Goal: Task Accomplishment & Management: Use online tool/utility

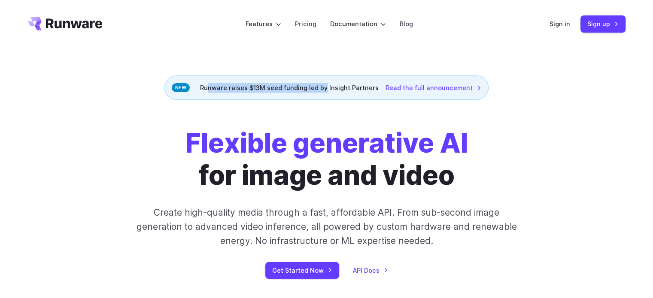
drag, startPoint x: 301, startPoint y: 87, endPoint x: 325, endPoint y: 87, distance: 24.5
click at [325, 87] on div "Runware raises $13M seed funding led by Insight Partners Read the full announce…" at bounding box center [326, 88] width 324 height 24
drag, startPoint x: 295, startPoint y: 87, endPoint x: 338, endPoint y: 88, distance: 43.4
click at [338, 88] on div "Runware raises $13M seed funding led by Insight Partners Read the full announce…" at bounding box center [326, 88] width 324 height 24
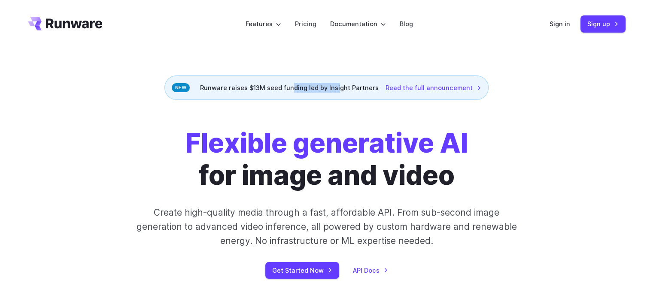
click at [339, 88] on div "Runware raises $13M seed funding led by Insight Partners Read the full announce…" at bounding box center [326, 88] width 324 height 24
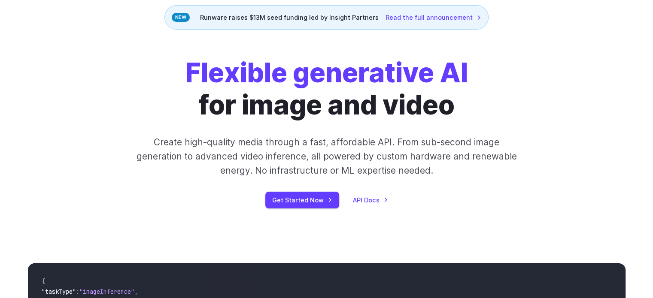
scroll to position [86, 0]
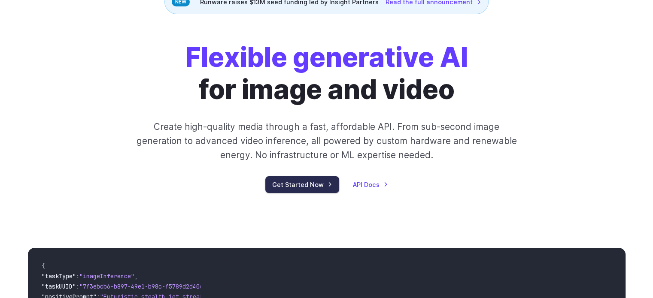
click at [308, 180] on link "Get Started Now" at bounding box center [302, 185] width 74 height 17
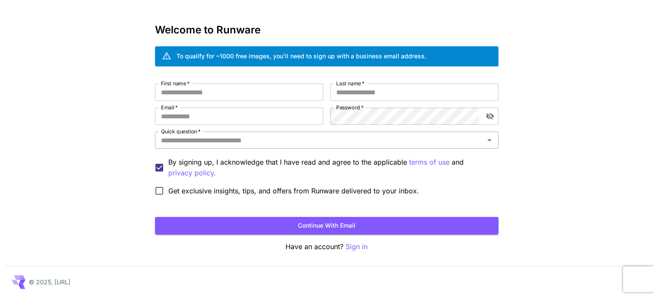
scroll to position [24, 0]
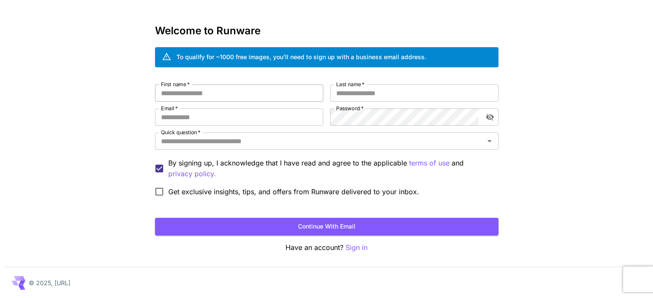
click at [246, 94] on input "First name   *" at bounding box center [239, 93] width 168 height 17
type input "*****"
type input "****"
type input "**********"
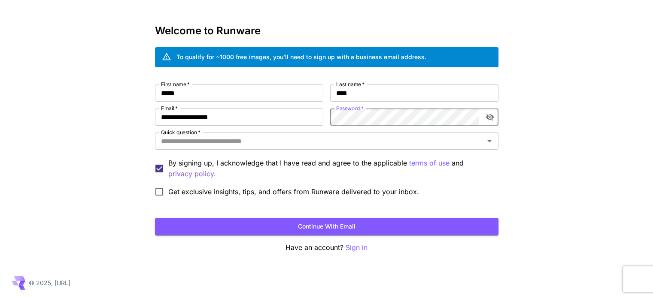
click at [235, 150] on div "Quick question   * Quick question   *" at bounding box center [327, 142] width 344 height 18
click at [244, 145] on input "Quick question   *" at bounding box center [320, 141] width 324 height 12
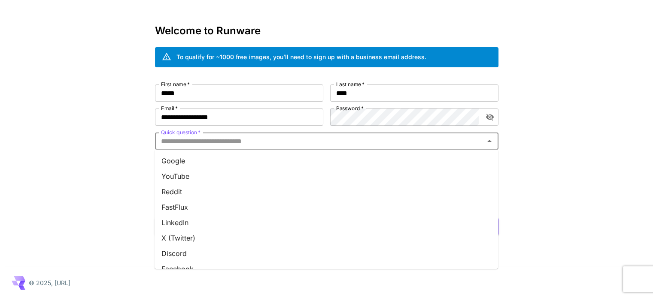
drag, startPoint x: 172, startPoint y: 133, endPoint x: 203, endPoint y: 137, distance: 31.2
click at [196, 134] on label "Quick question   *" at bounding box center [181, 132] width 40 height 7
click at [196, 135] on input "Quick question   *" at bounding box center [320, 141] width 324 height 12
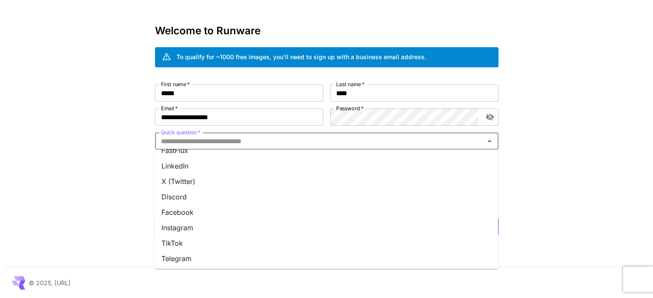
scroll to position [119, 0]
click at [190, 256] on li "Other" at bounding box center [327, 258] width 344 height 15
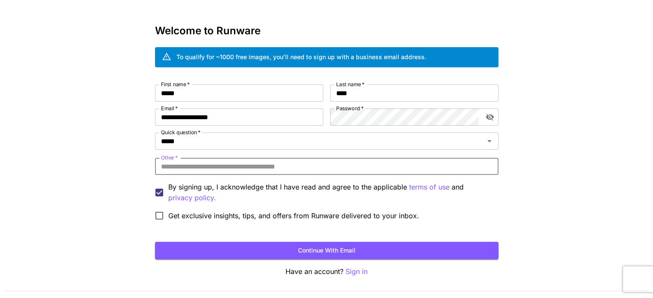
click at [201, 165] on input "Other   *" at bounding box center [327, 166] width 344 height 17
click at [262, 166] on input "Other   *" at bounding box center [327, 166] width 344 height 17
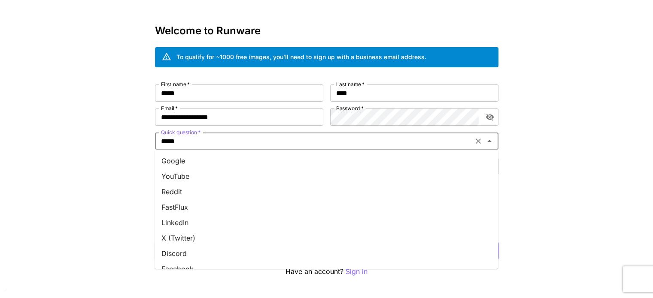
click at [201, 142] on input "*****" at bounding box center [314, 141] width 313 height 12
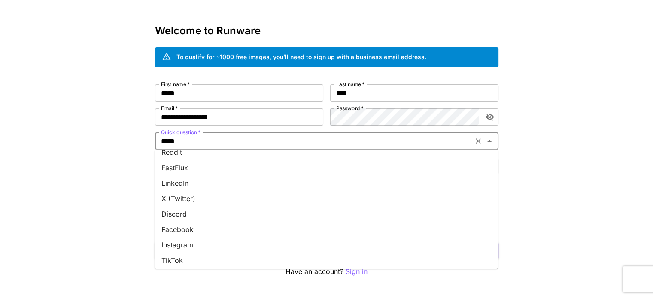
scroll to position [0, 0]
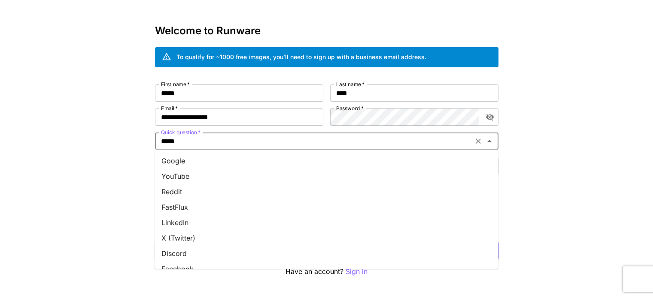
click at [197, 162] on li "Google" at bounding box center [327, 160] width 344 height 15
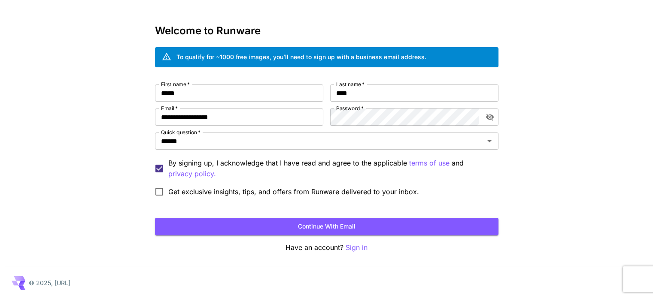
click at [130, 194] on div "**********" at bounding box center [326, 137] width 653 height 323
drag, startPoint x: 365, startPoint y: 229, endPoint x: 368, endPoint y: 224, distance: 5.4
click at [365, 230] on button "Continue with email" at bounding box center [327, 227] width 344 height 18
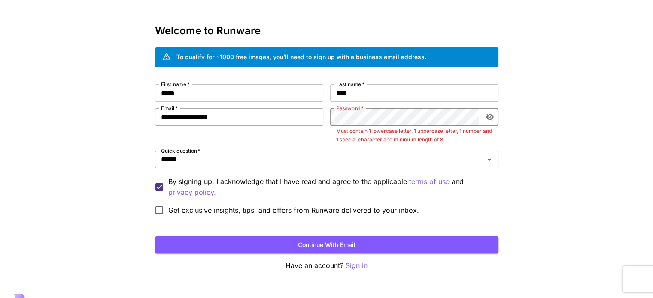
click at [243, 124] on div "**********" at bounding box center [327, 152] width 344 height 135
click at [155, 237] on button "Continue with email" at bounding box center [327, 246] width 344 height 18
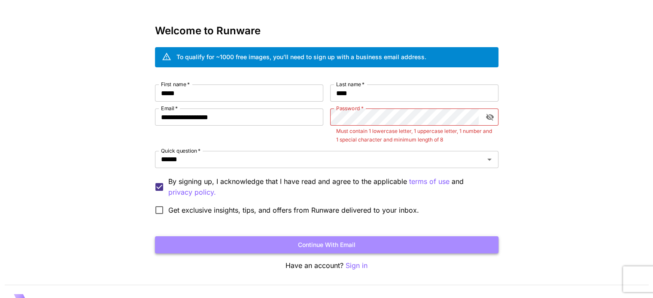
click at [332, 242] on button "Continue with email" at bounding box center [327, 246] width 344 height 18
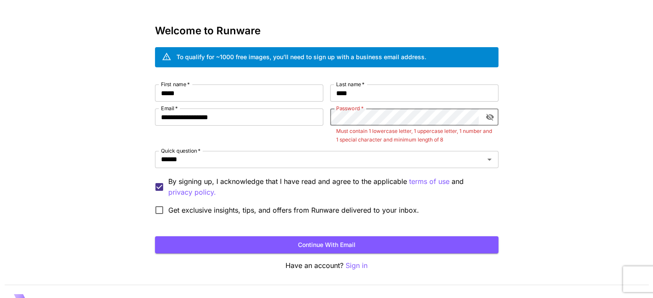
click at [232, 129] on div "**********" at bounding box center [327, 152] width 344 height 135
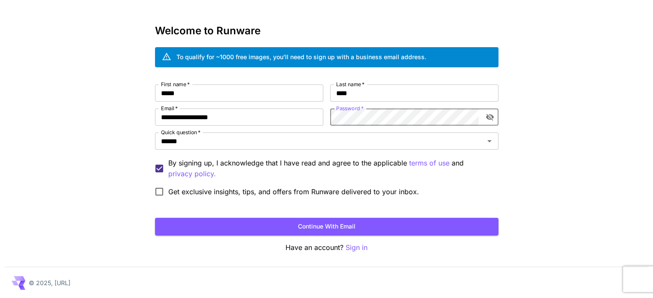
click button "Continue with email" at bounding box center [327, 227] width 344 height 18
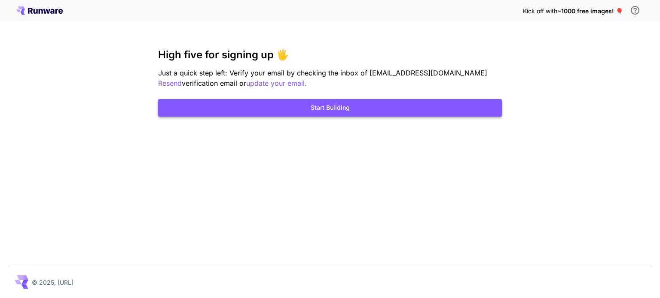
click at [344, 108] on button "Start Building" at bounding box center [330, 108] width 344 height 18
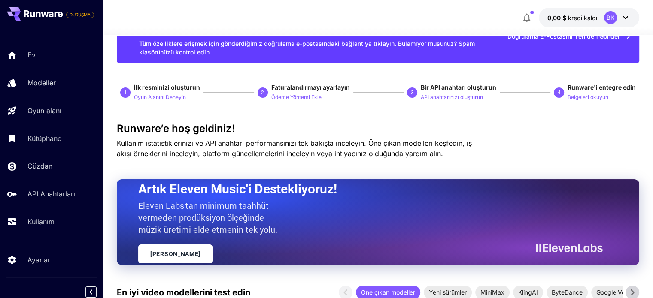
scroll to position [43, 0]
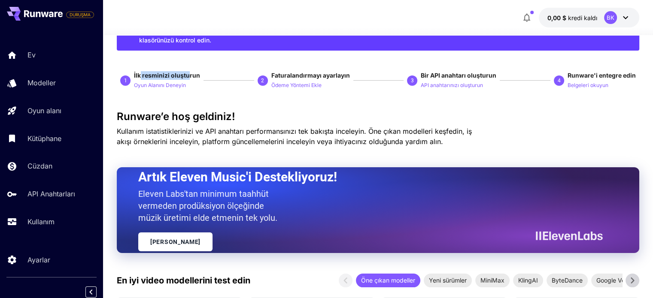
drag, startPoint x: 141, startPoint y: 73, endPoint x: 189, endPoint y: 73, distance: 48.1
click at [189, 73] on font "İlk resminizi oluşturun" at bounding box center [167, 75] width 66 height 7
drag, startPoint x: 210, startPoint y: 75, endPoint x: 214, endPoint y: 75, distance: 4.7
click at [210, 75] on div "1 İlk resminizi oluşturun Oyun Alanını Deneyin 2 Faturalandırmayı ayarlayın Öde…" at bounding box center [378, 80] width 523 height 19
drag, startPoint x: 347, startPoint y: 70, endPoint x: 365, endPoint y: 70, distance: 18.5
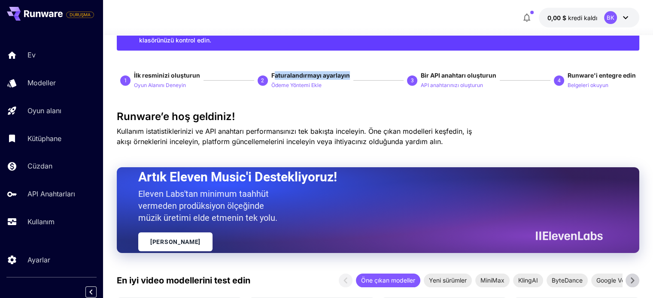
drag, startPoint x: 433, startPoint y: 73, endPoint x: 468, endPoint y: 73, distance: 35.2
click at [468, 73] on font "Bir API anahtarı oluşturun" at bounding box center [459, 75] width 76 height 7
click at [469, 73] on font "Bir API anahtarı oluşturun" at bounding box center [459, 75] width 76 height 7
drag, startPoint x: 620, startPoint y: 74, endPoint x: 625, endPoint y: 75, distance: 5.2
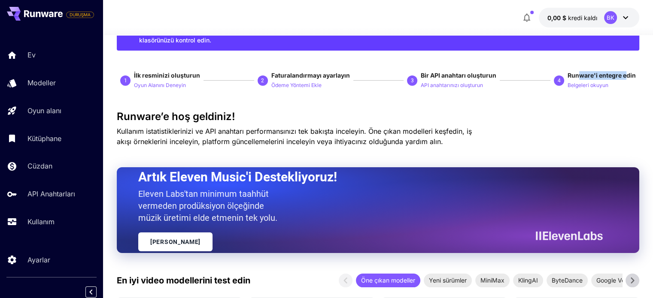
click at [625, 75] on font "Runware'i entegre edin" at bounding box center [602, 75] width 68 height 7
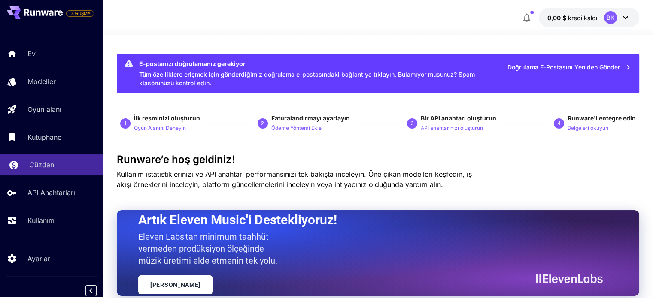
scroll to position [3, 0]
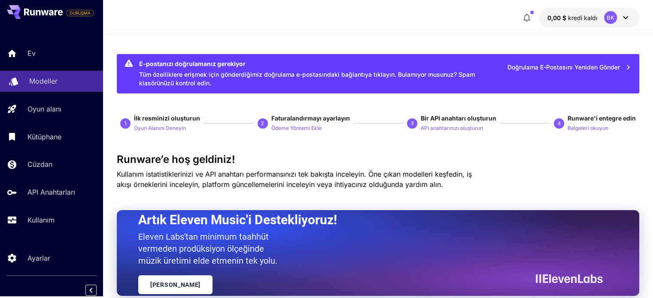
click at [46, 82] on font "Modeller" at bounding box center [43, 81] width 28 height 9
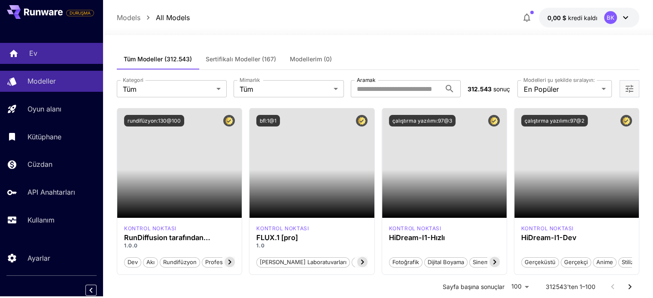
click at [50, 53] on div "Ev" at bounding box center [62, 53] width 67 height 10
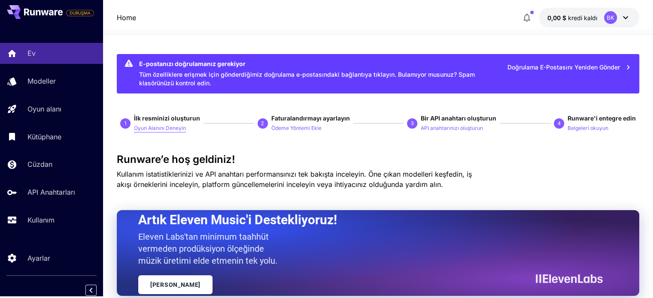
click at [155, 125] on font "Oyun Alanını Deneyin" at bounding box center [160, 128] width 52 height 6
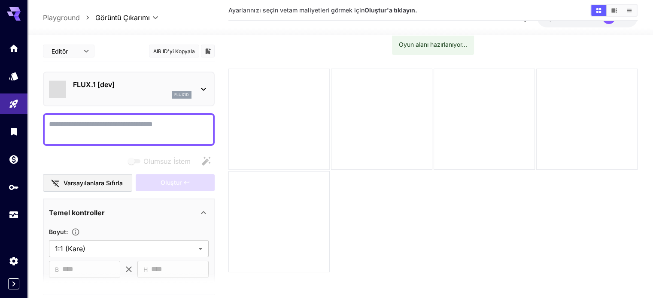
scroll to position [43, 0]
click at [161, 89] on p "FLUX.1 [dev]" at bounding box center [132, 84] width 119 height 10
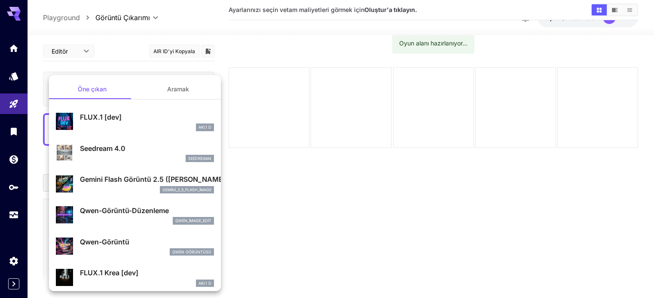
click at [168, 91] on font "Aramak" at bounding box center [178, 88] width 22 height 7
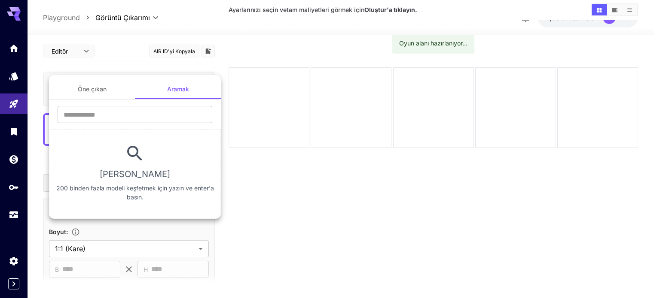
click at [119, 51] on div at bounding box center [330, 149] width 660 height 298
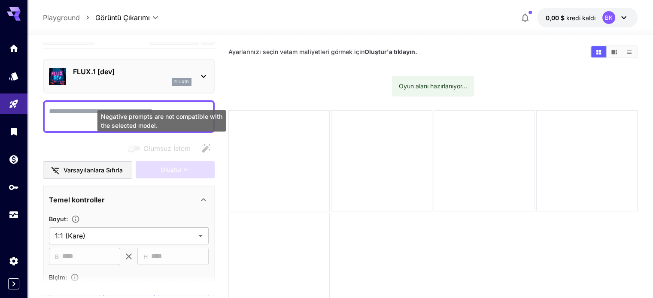
scroll to position [10, 0]
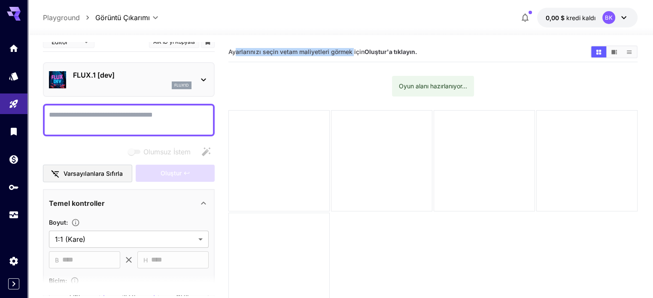
drag, startPoint x: 267, startPoint y: 51, endPoint x: 354, endPoint y: 52, distance: 87.2
click at [354, 52] on font "Ayarlarınızı seçin ve tam maliyetleri görmek için" at bounding box center [296, 51] width 136 height 7
click at [354, 52] on font "tam maliyetleri görmek için" at bounding box center [325, 51] width 78 height 7
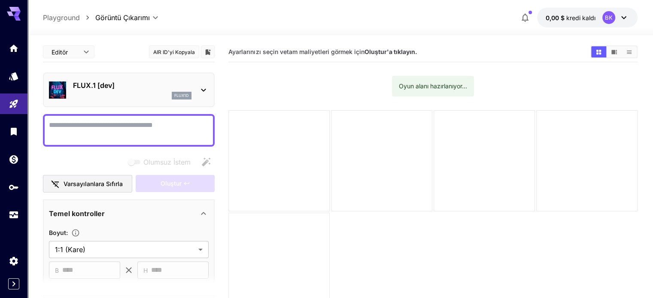
scroll to position [0, 0]
click at [77, 51] on body "**********" at bounding box center [326, 183] width 653 height 366
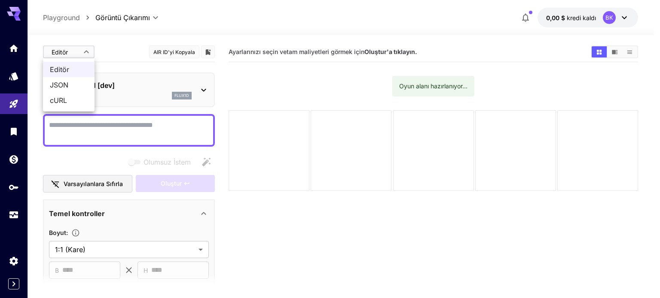
click at [113, 57] on div at bounding box center [330, 149] width 660 height 298
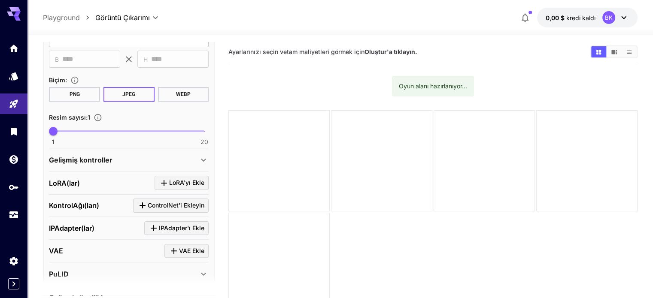
scroll to position [215, 0]
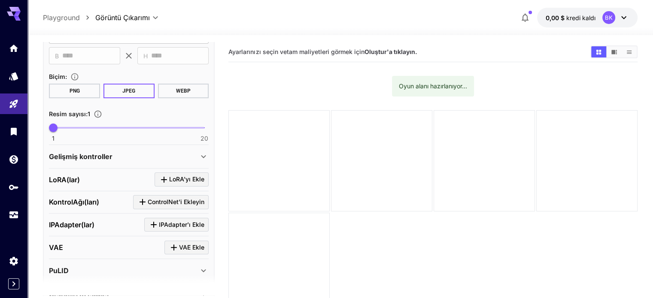
click at [180, 95] on button "WEBP" at bounding box center [183, 91] width 51 height 15
click at [70, 88] on font "PNG" at bounding box center [75, 91] width 10 height 6
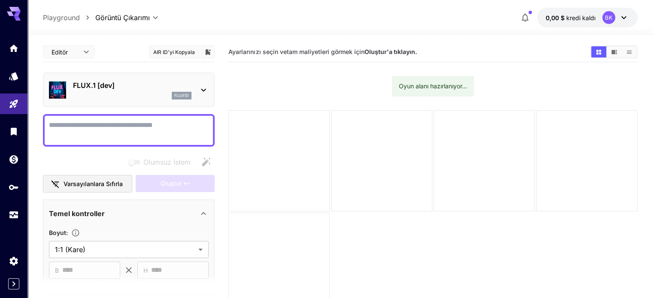
scroll to position [0, 0]
click at [9, 244] on div at bounding box center [13, 149] width 27 height 298
click at [13, 53] on link at bounding box center [13, 48] width 27 height 21
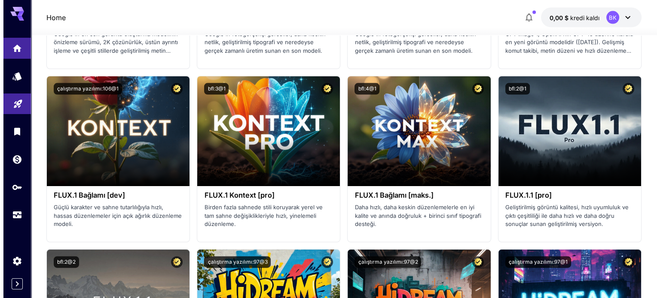
scroll to position [2018, 0]
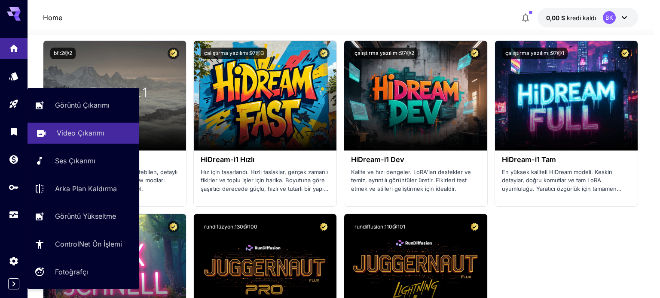
click at [103, 132] on div "Video Çıkarımı" at bounding box center [95, 133] width 76 height 10
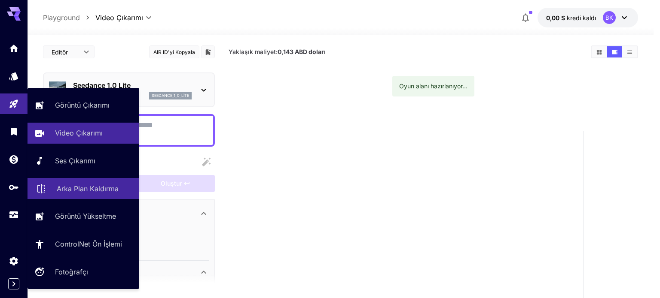
click at [73, 189] on font "Arka Plan Kaldırma" at bounding box center [88, 189] width 62 height 9
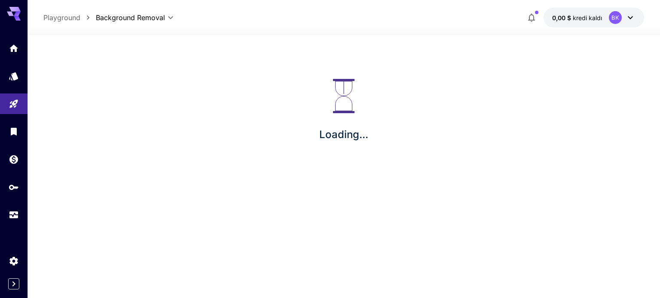
type input "**********"
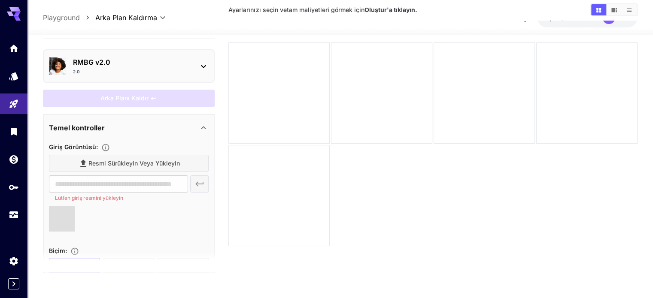
click at [173, 66] on p "RMBG v2.0" at bounding box center [132, 62] width 119 height 10
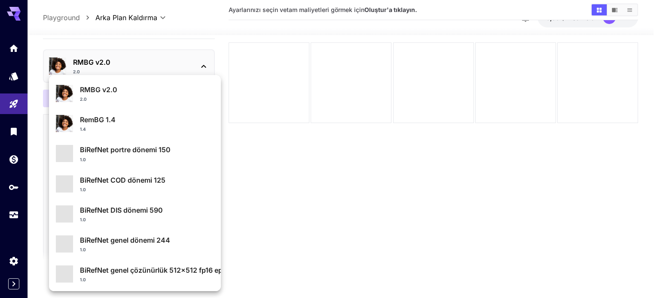
click at [187, 67] on div at bounding box center [330, 149] width 660 height 298
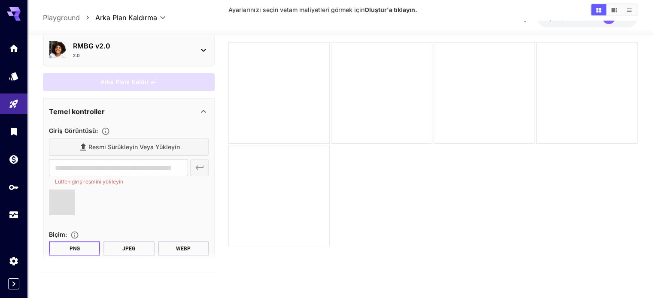
scroll to position [54, 0]
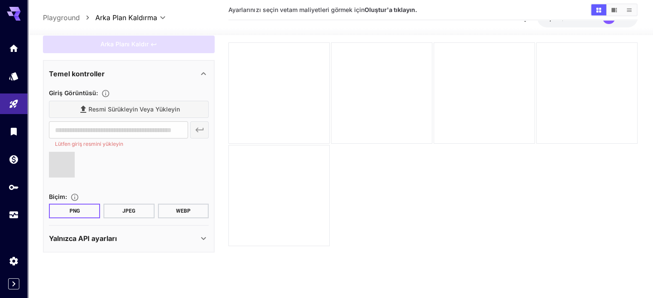
click at [135, 109] on div "Resmi sürükleyin veya yükleyin" at bounding box center [129, 110] width 160 height 18
click at [57, 168] on span at bounding box center [62, 165] width 26 height 26
drag, startPoint x: 64, startPoint y: 142, endPoint x: 106, endPoint y: 144, distance: 41.3
click at [105, 144] on font "Lütfen giriş resmini yükleyin" at bounding box center [89, 144] width 68 height 6
click at [106, 152] on div at bounding box center [129, 168] width 160 height 33
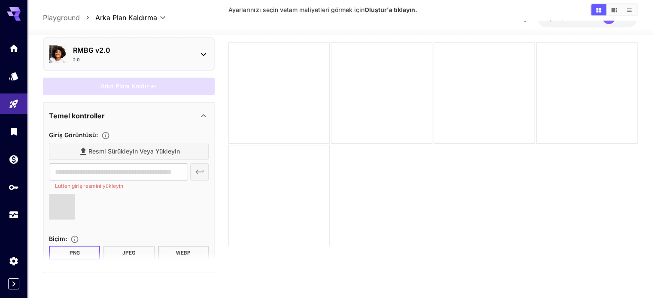
scroll to position [0, 0]
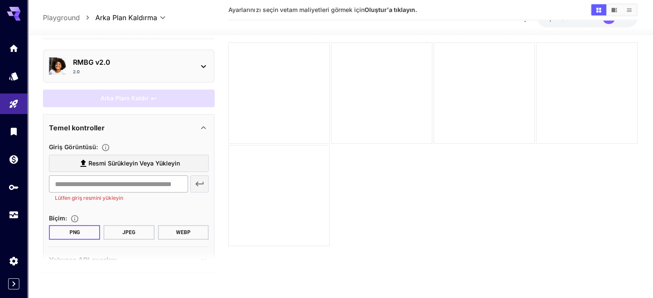
click at [127, 190] on input "text" at bounding box center [118, 184] width 139 height 17
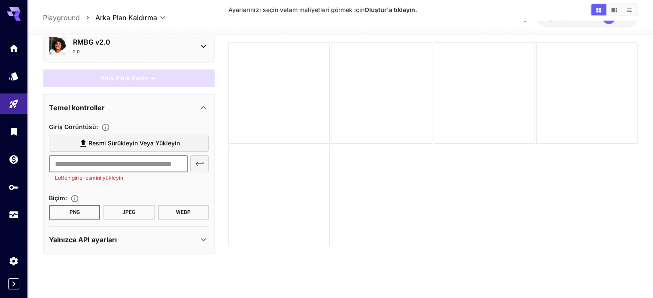
scroll to position [21, 0]
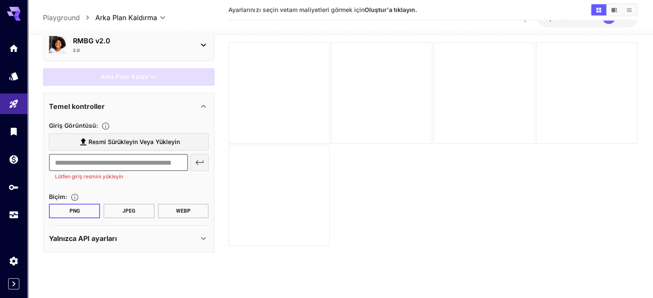
click at [196, 158] on div "​ Lütfen giriş resmini yükleyin" at bounding box center [129, 167] width 160 height 27
click at [167, 142] on font "Resmi sürükleyin veya yükleyin" at bounding box center [133, 141] width 91 height 7
click at [0, 0] on input "Resmi sürükleyin veya yükleyin" at bounding box center [0, 0] width 0 height 0
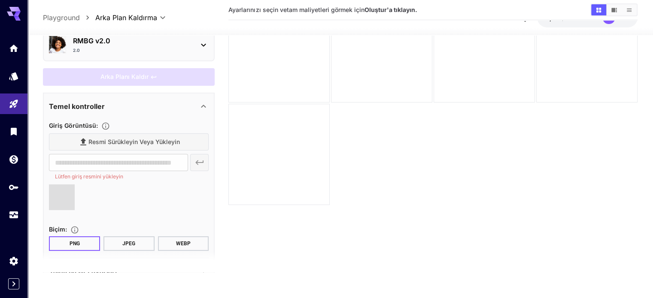
type input "**********"
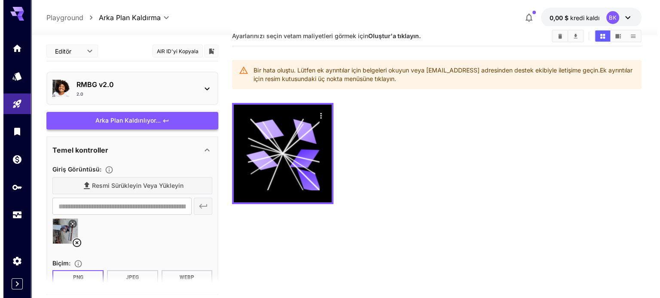
scroll to position [0, 0]
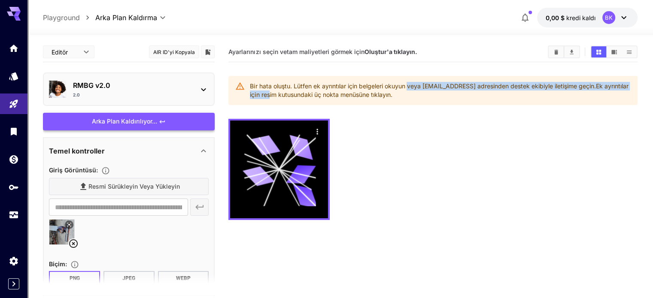
drag, startPoint x: 386, startPoint y: 89, endPoint x: 409, endPoint y: 89, distance: 23.2
click at [409, 89] on div "Bir hata oluştu. Lütfen ek ayrıntılar için belgeleri okuyun veya support@runwar…" at bounding box center [440, 91] width 381 height 24
click at [409, 89] on font "Bir hata oluştu. Lütfen ek ayrıntılar için belgeleri okuyun veya support@runwar…" at bounding box center [423, 85] width 346 height 7
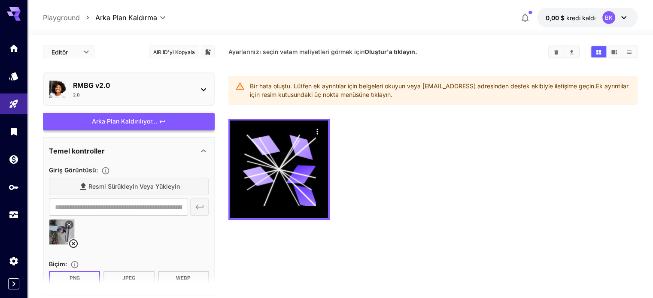
click at [155, 96] on div "2.0" at bounding box center [132, 95] width 119 height 6
